Goal: Browse casually: Explore the website without a specific task or goal

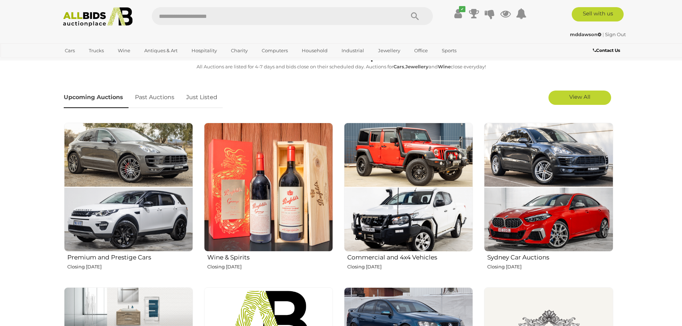
scroll to position [215, 0]
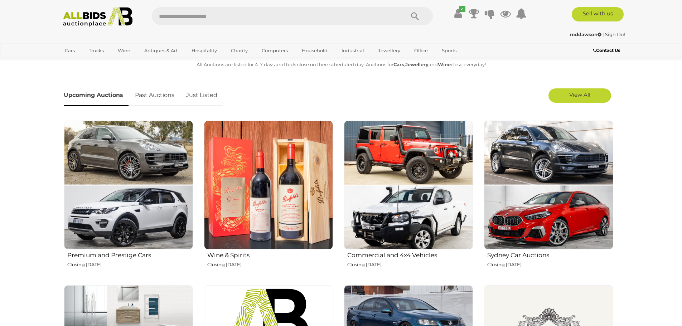
click at [201, 95] on link "Just Listed" at bounding box center [202, 95] width 42 height 21
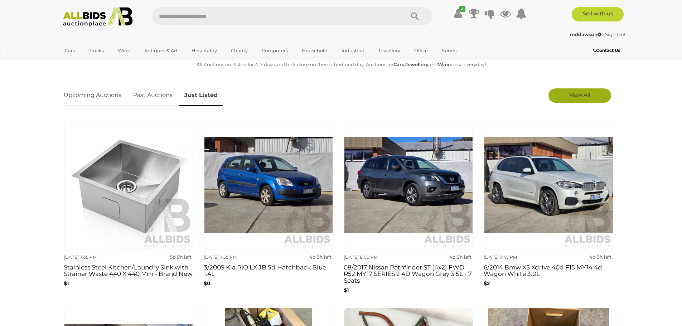
click at [572, 98] on span "View All" at bounding box center [580, 94] width 21 height 7
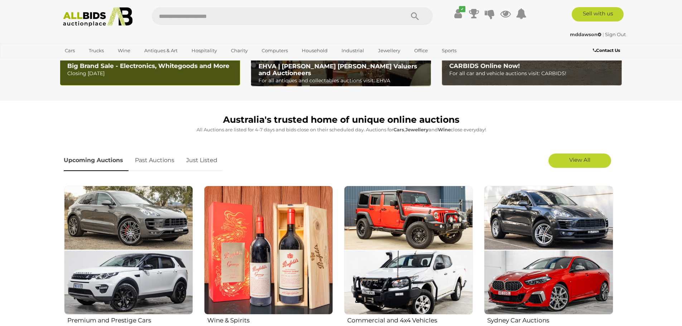
scroll to position [143, 0]
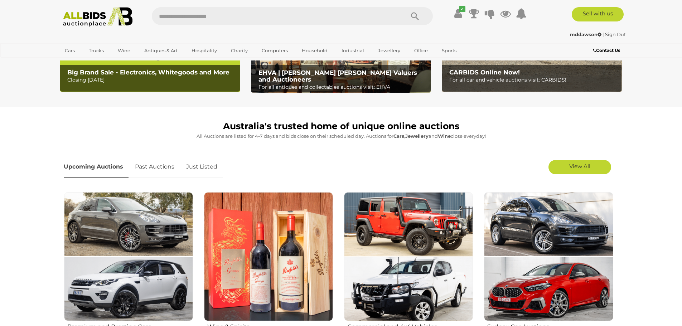
click at [204, 166] on link "Just Listed" at bounding box center [202, 167] width 42 height 21
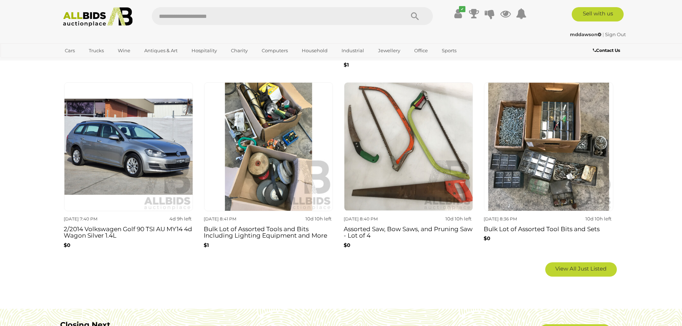
scroll to position [466, 0]
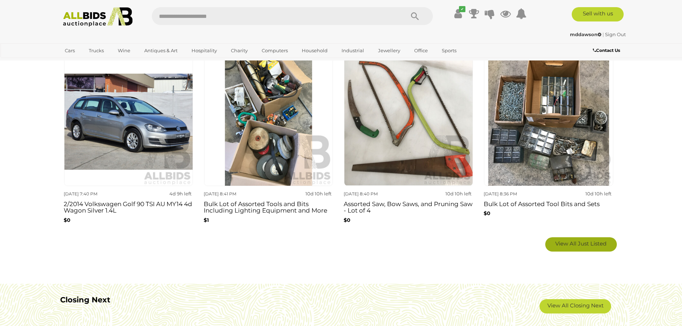
click at [578, 242] on span "View All Just Listed" at bounding box center [581, 243] width 51 height 7
